Goal: Transaction & Acquisition: Book appointment/travel/reservation

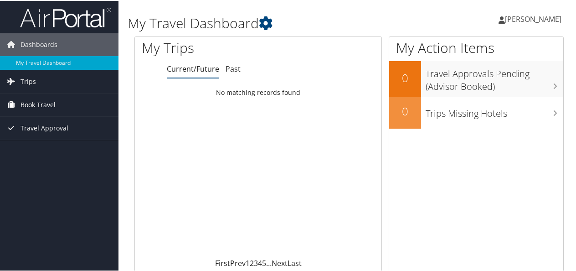
click at [45, 102] on span "Book Travel" at bounding box center [38, 104] width 35 height 23
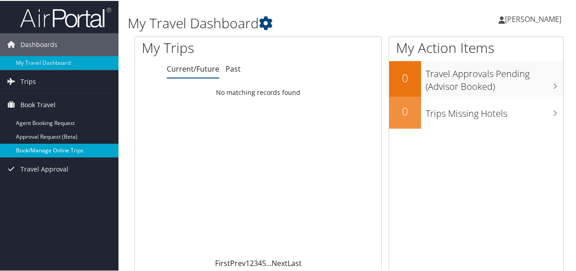
click at [65, 150] on link "Book/Manage Online Trips" at bounding box center [59, 150] width 119 height 14
